Goal: Task Accomplishment & Management: Use online tool/utility

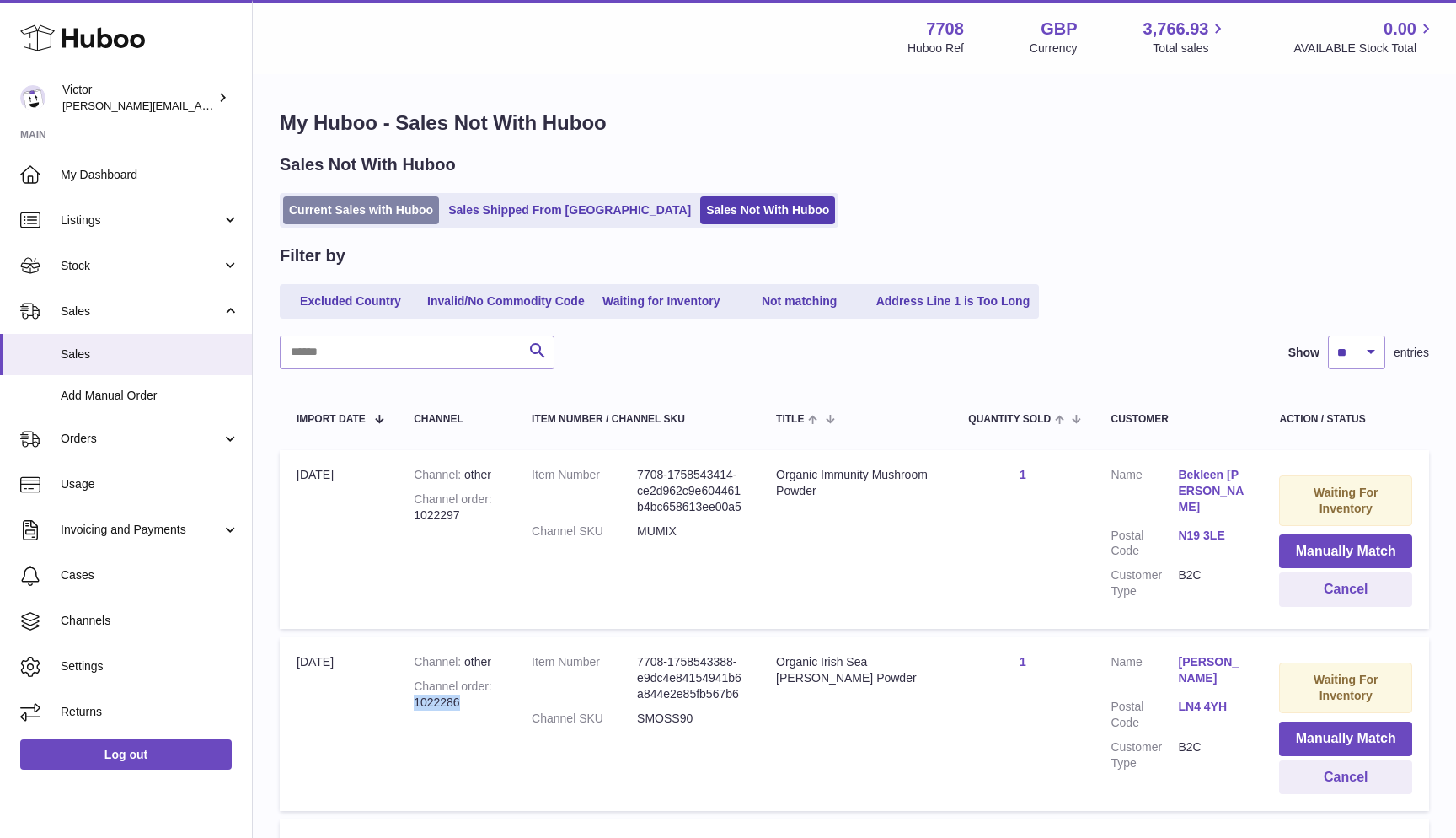
click at [333, 201] on link "Current Sales with Huboo" at bounding box center [361, 210] width 156 height 28
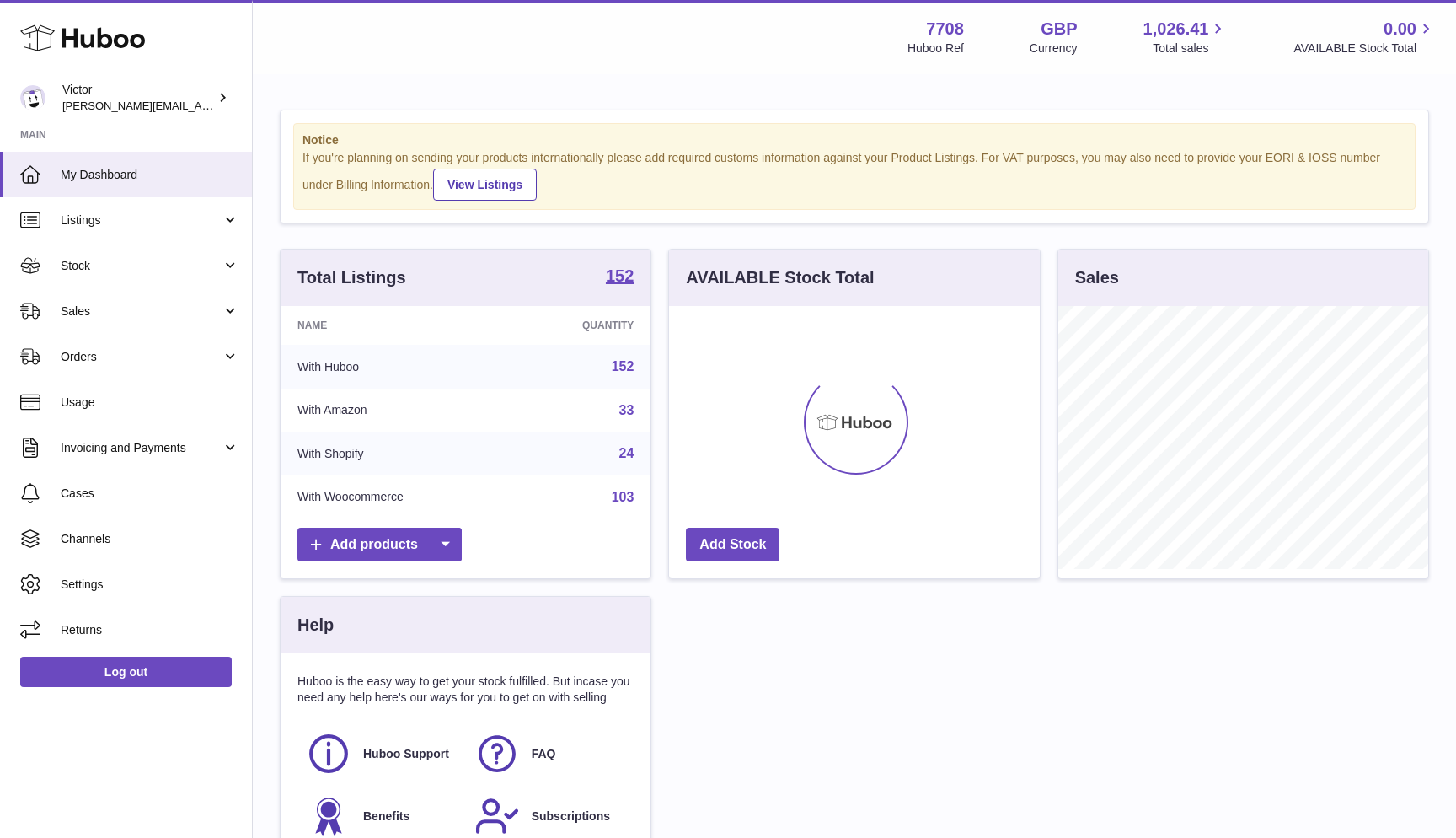
scroll to position [263, 371]
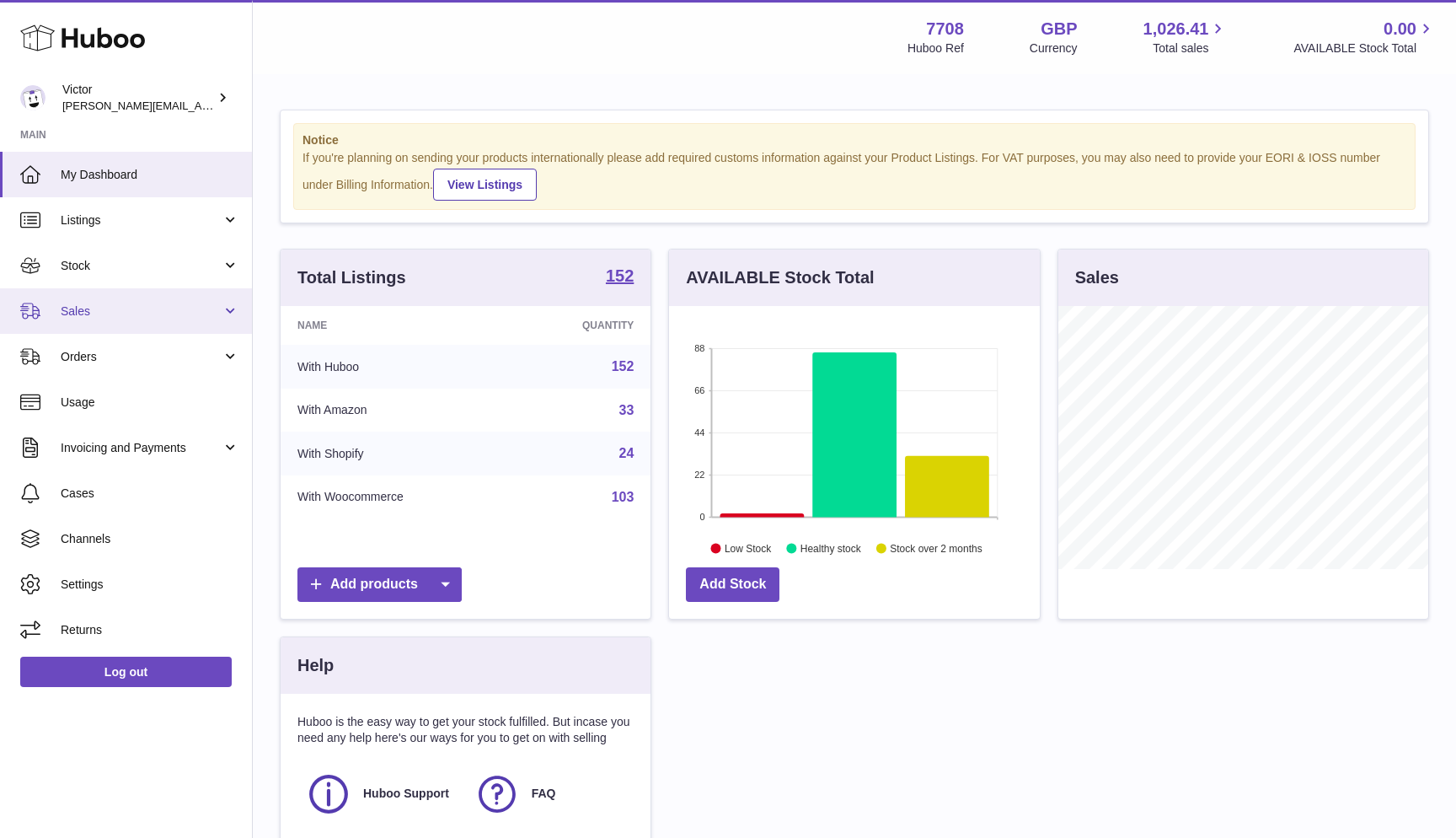
click at [118, 301] on link "Sales" at bounding box center [126, 311] width 252 height 45
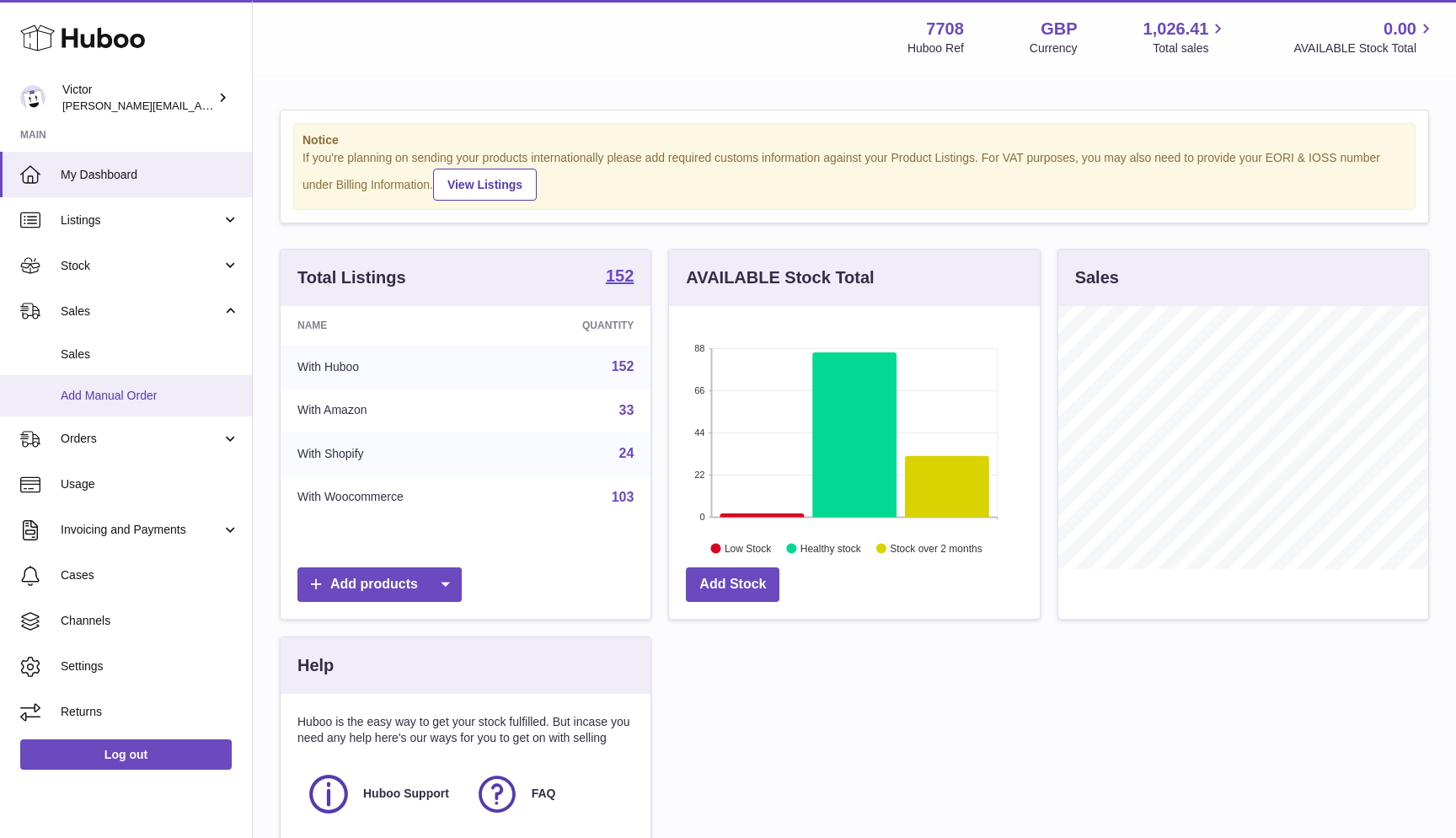
click at [105, 375] on link "Add Manual Order" at bounding box center [126, 396] width 252 height 42
click at [97, 355] on span "Sales" at bounding box center [150, 355] width 179 height 16
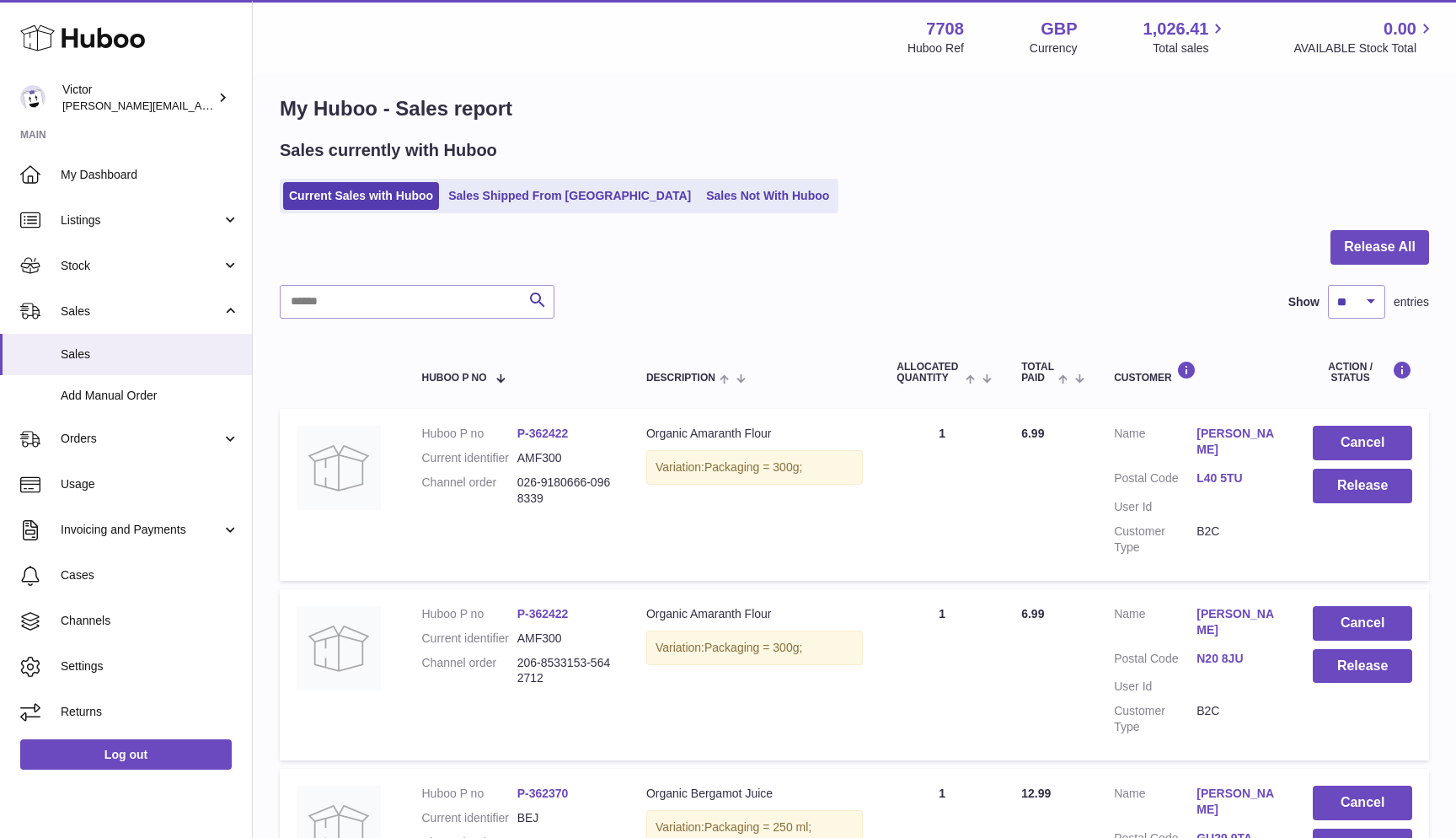
scroll to position [5, 0]
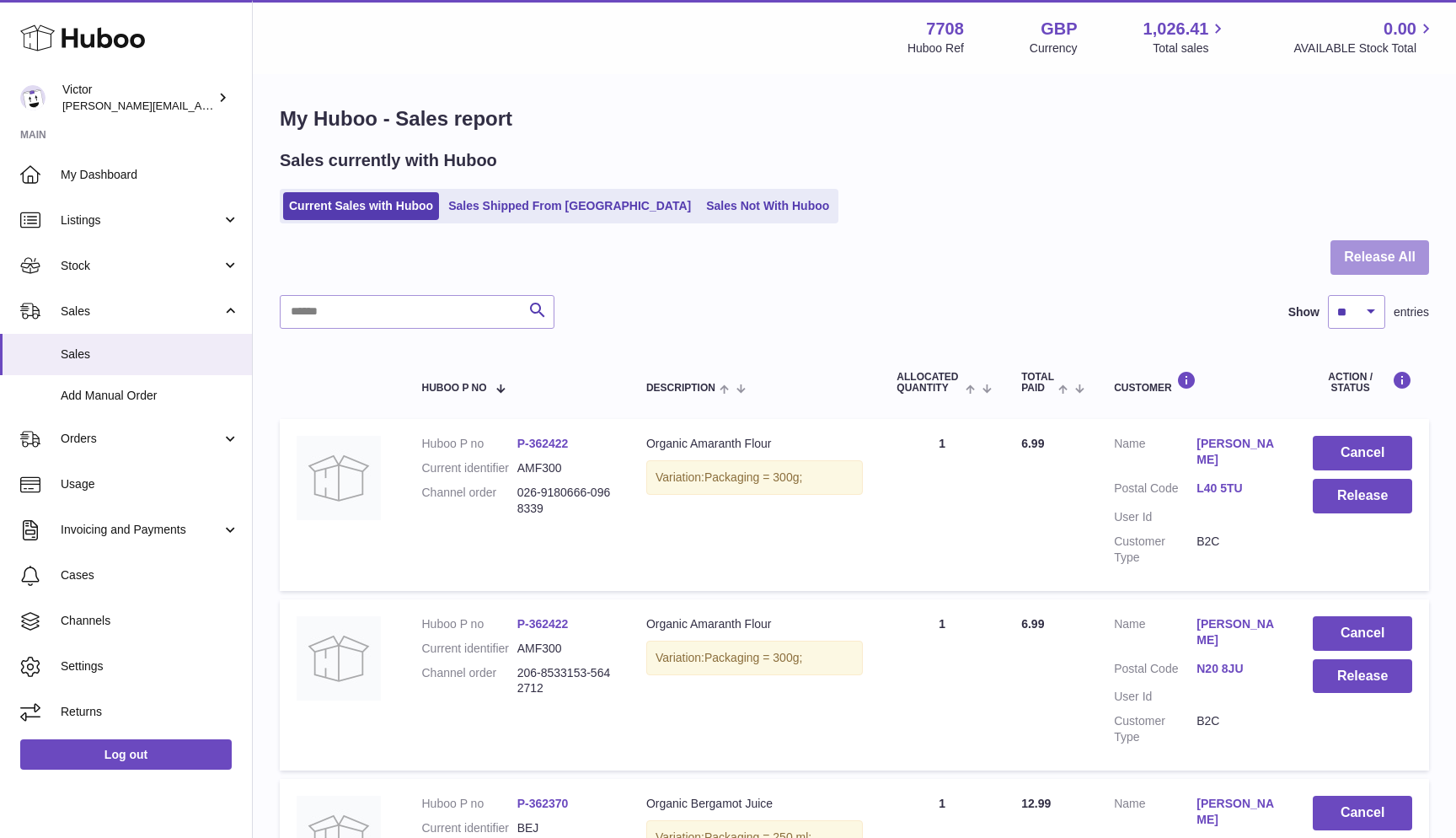
click at [1364, 252] on button "Release All" at bounding box center [1379, 258] width 99 height 34
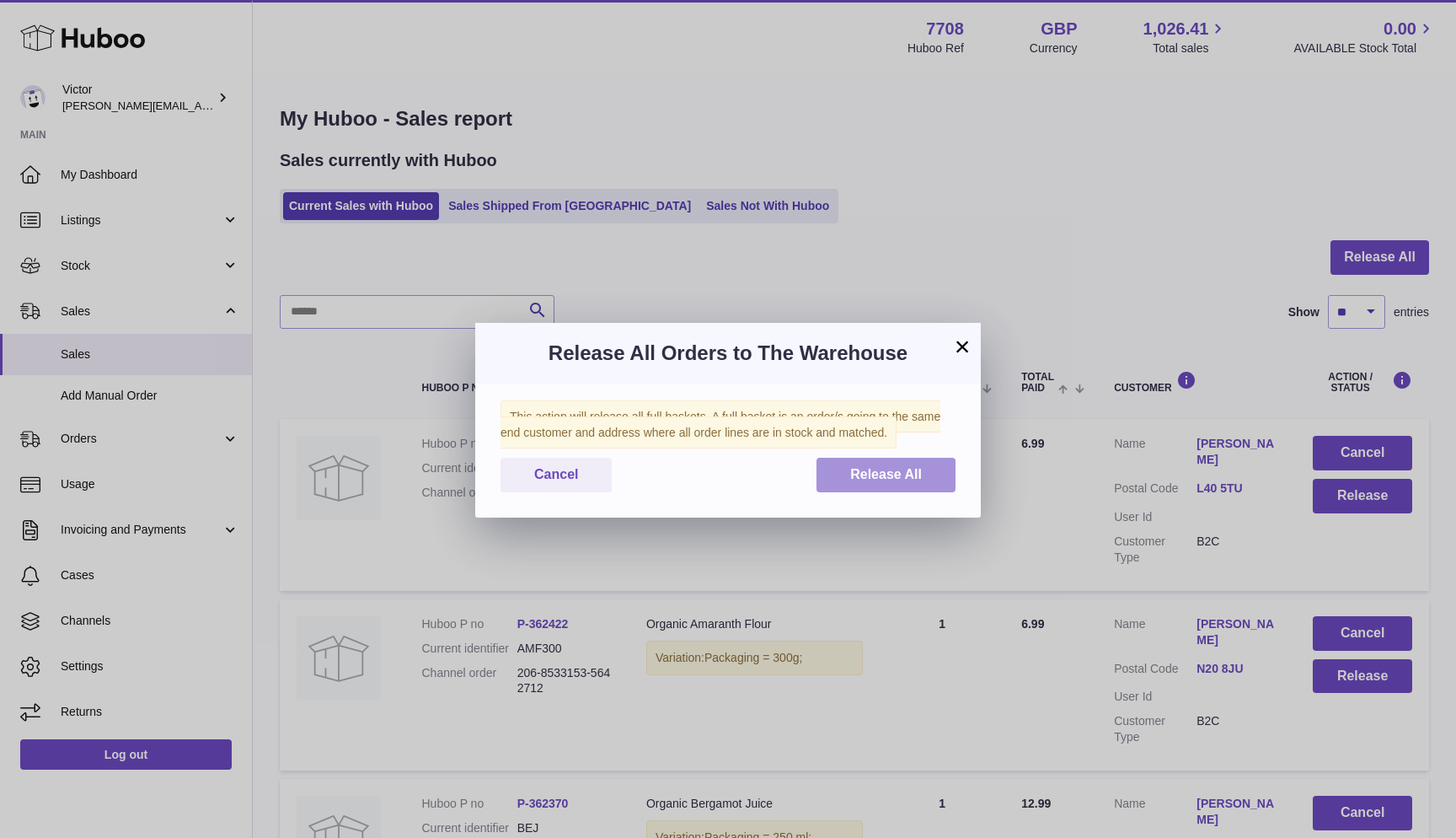
click at [895, 482] on button "Release All" at bounding box center [885, 475] width 139 height 34
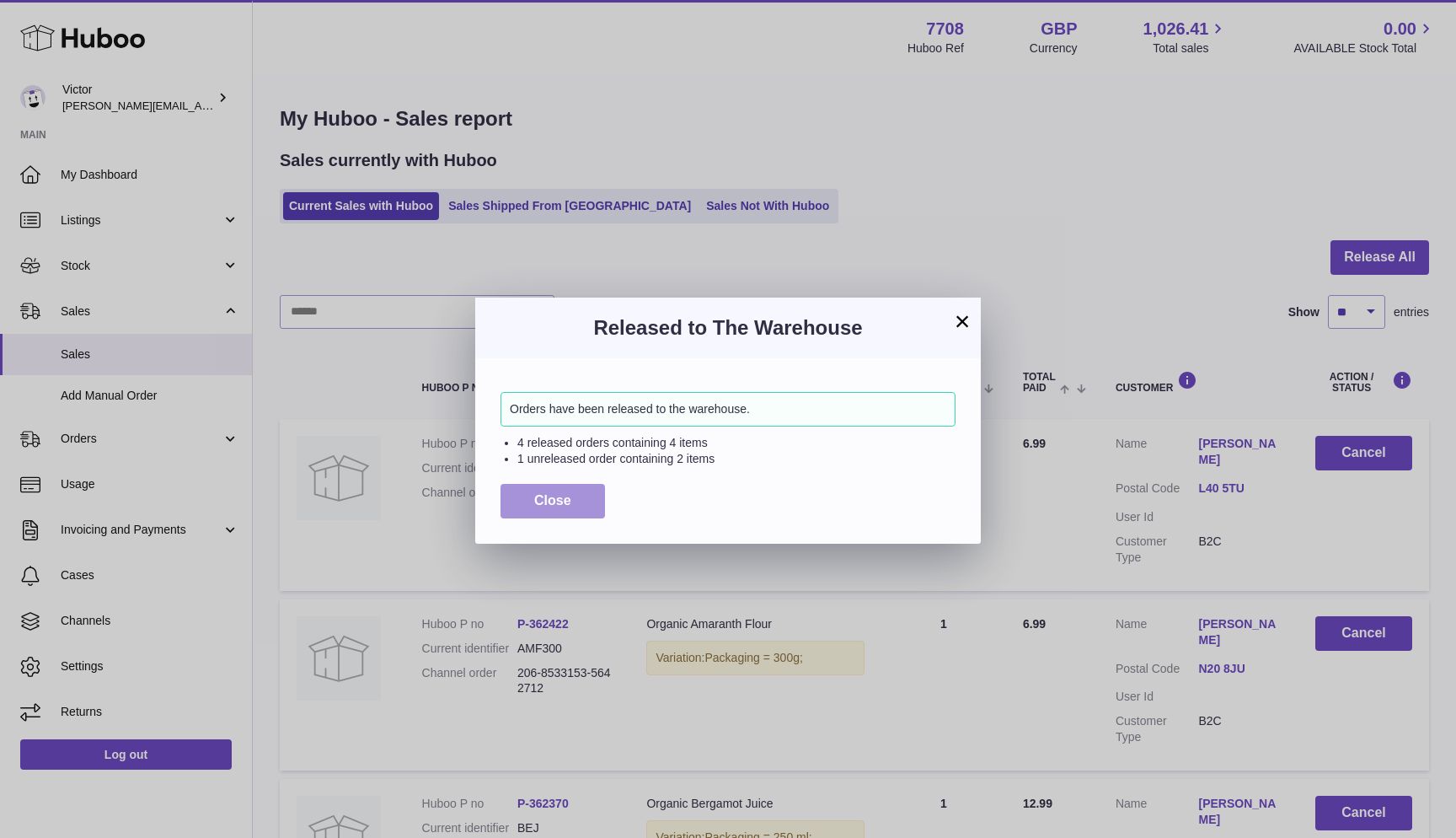
click at [542, 499] on span "Close" at bounding box center [552, 501] width 37 height 15
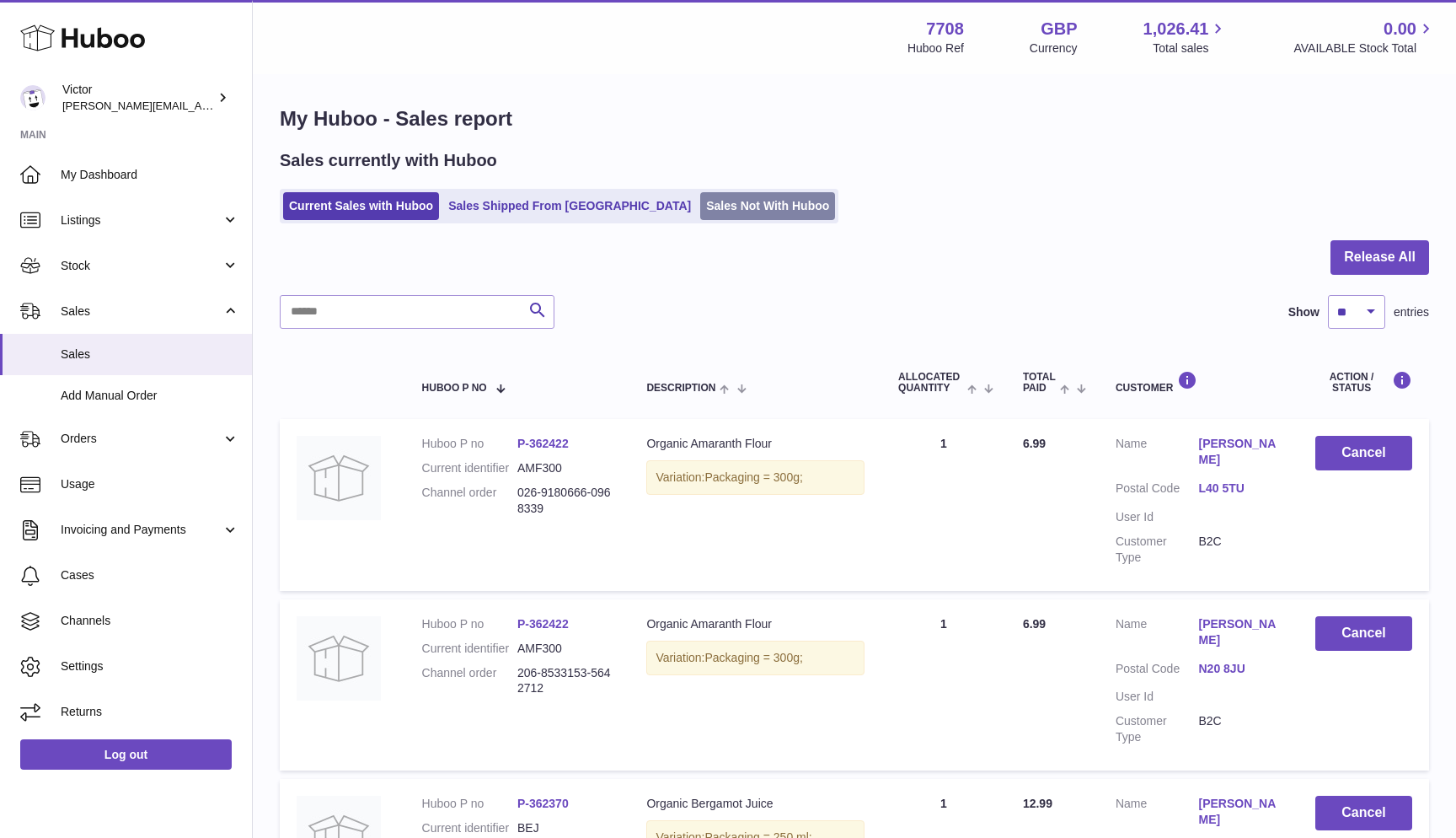
click at [700, 209] on link "Sales Not With Huboo" at bounding box center [767, 206] width 135 height 28
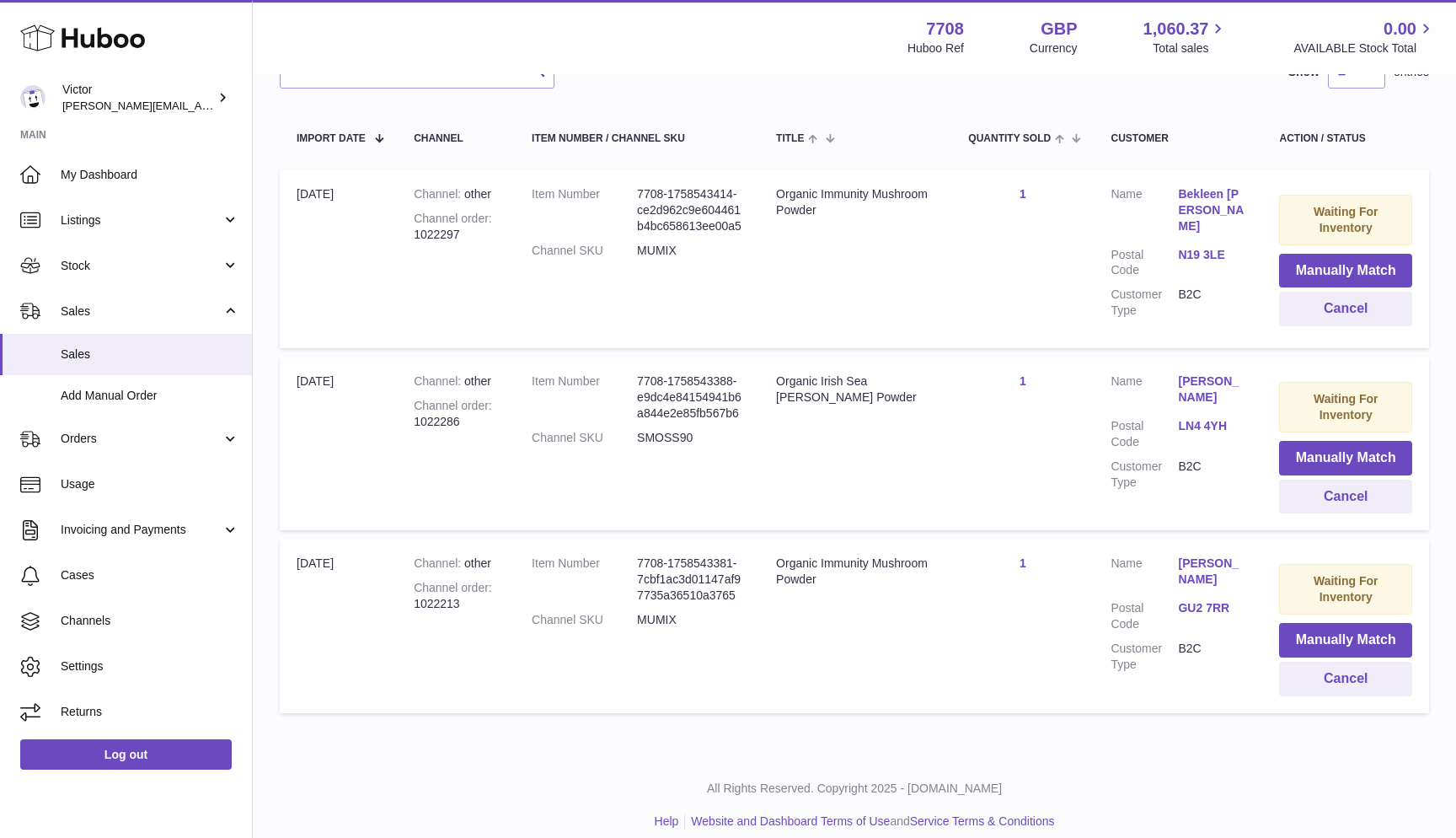
scroll to position [280, 0]
